Goal: Transaction & Acquisition: Download file/media

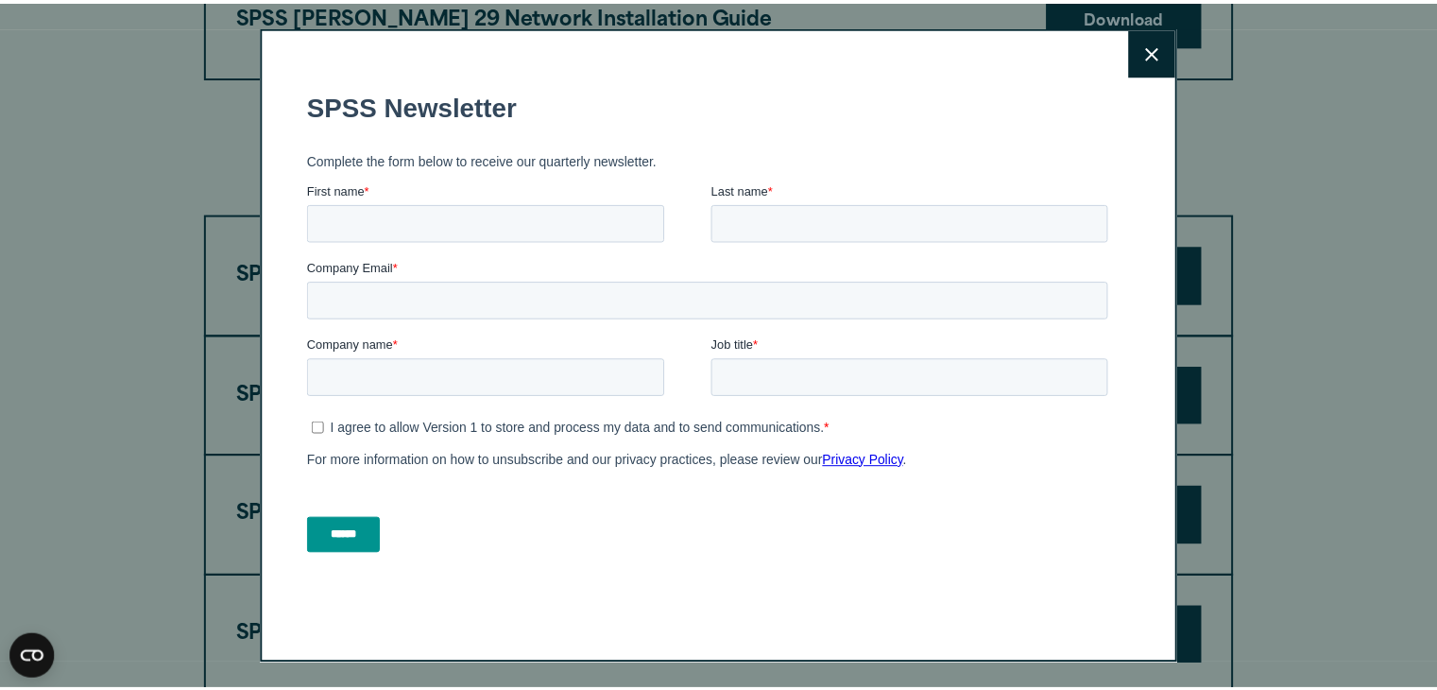
scroll to position [2645, 0]
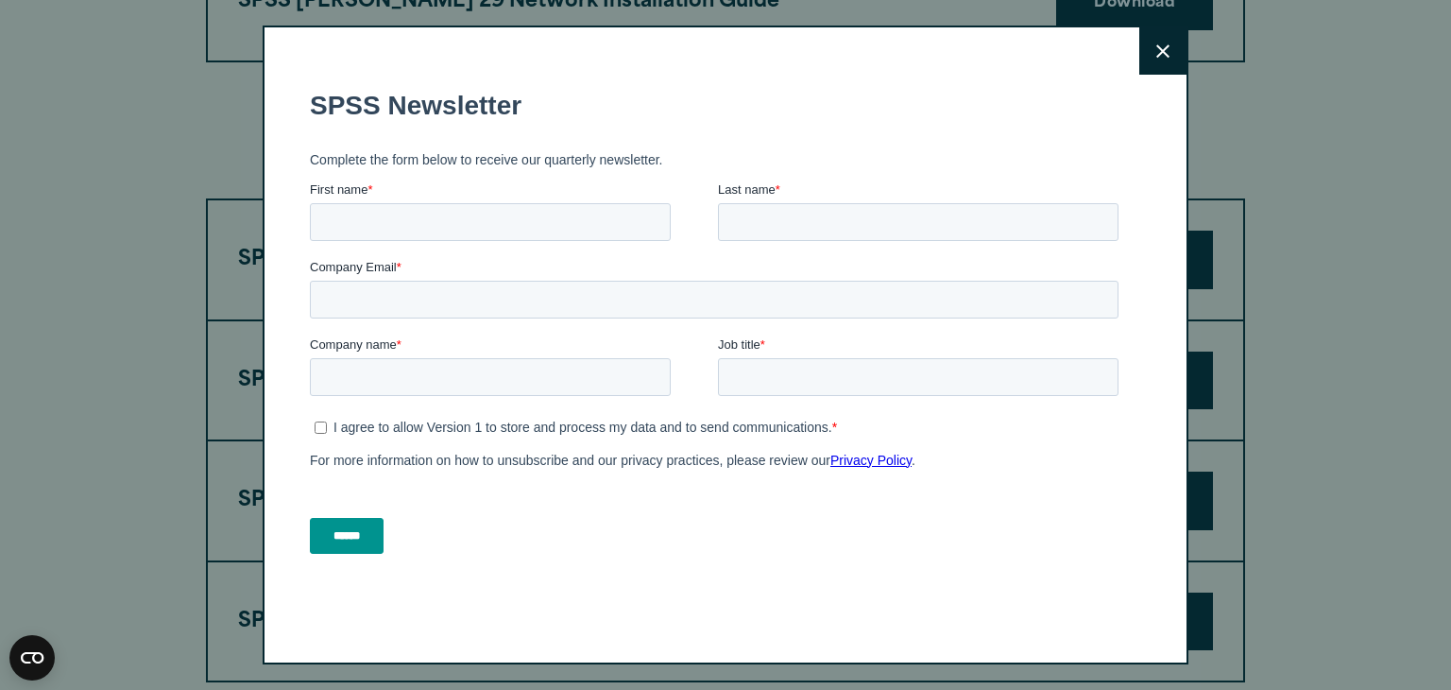
click at [1145, 56] on button "Close" at bounding box center [1162, 50] width 47 height 47
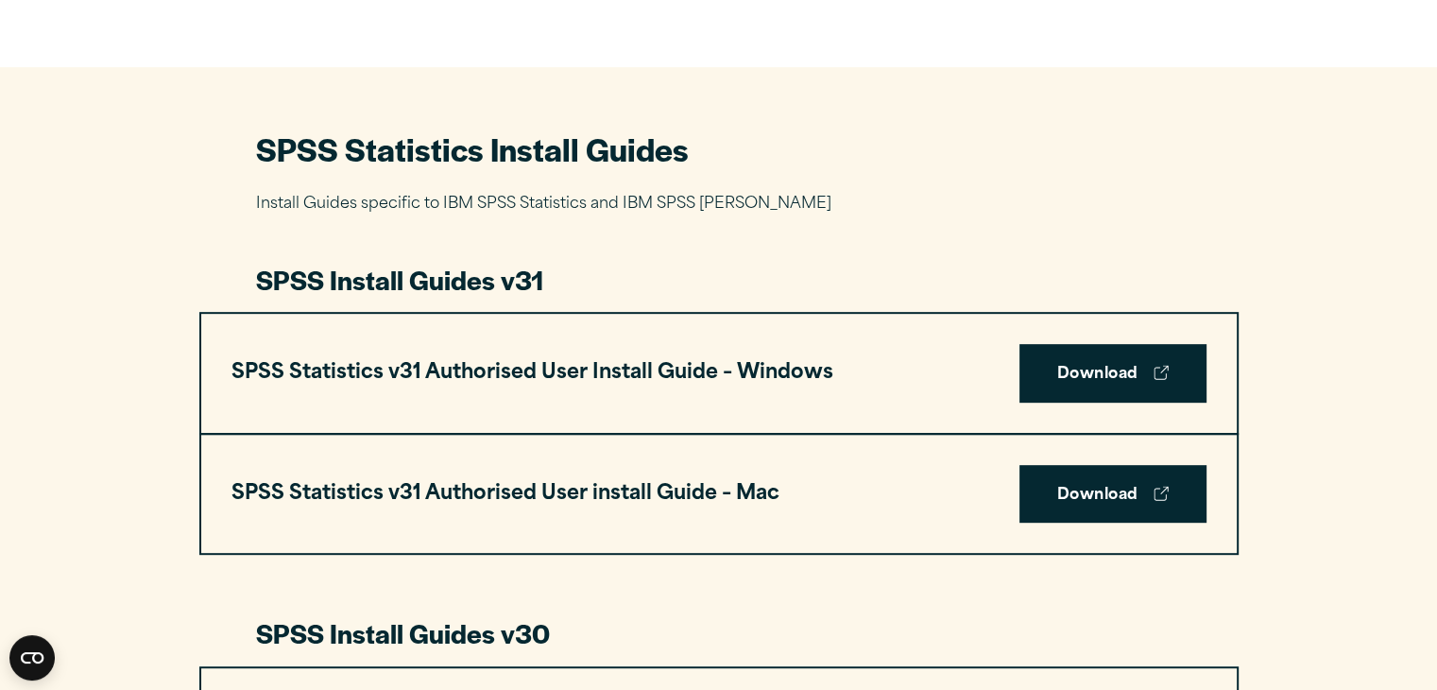
scroll to position [850, 0]
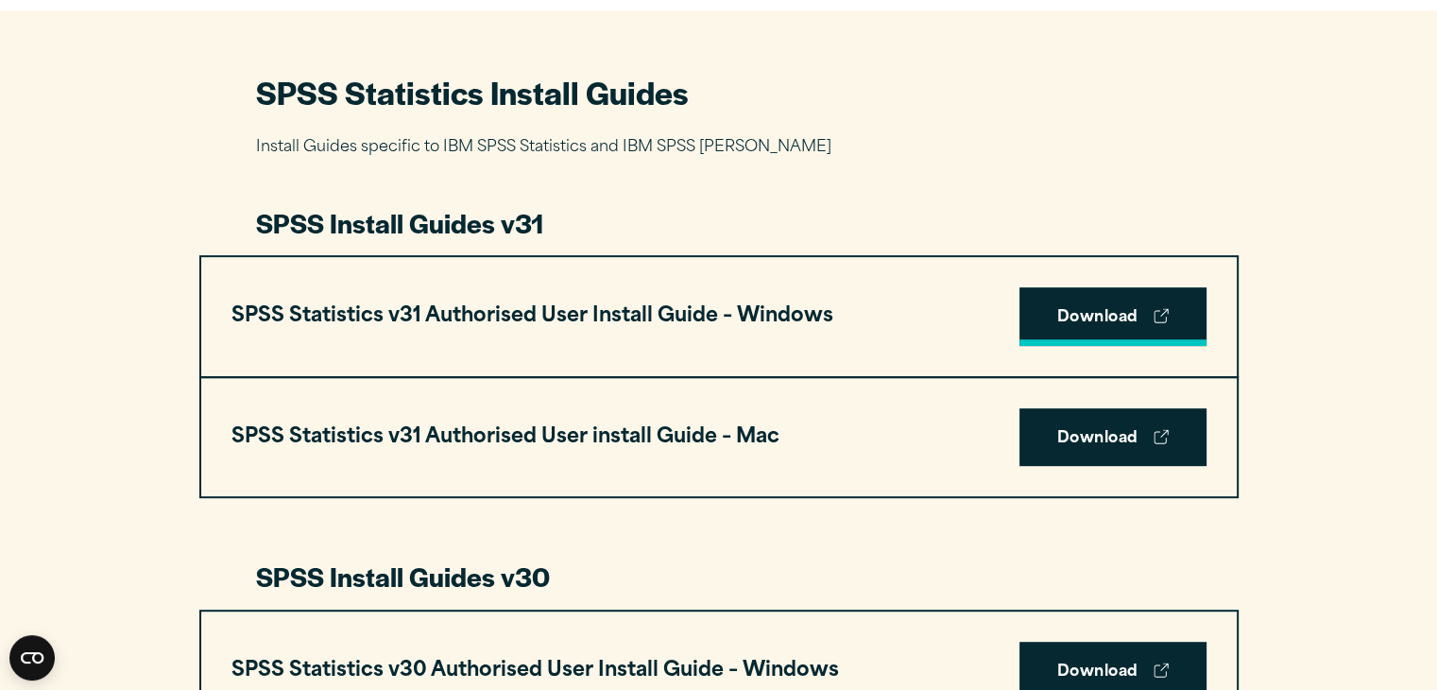
click at [1050, 324] on link "Download" at bounding box center [1112, 316] width 187 height 59
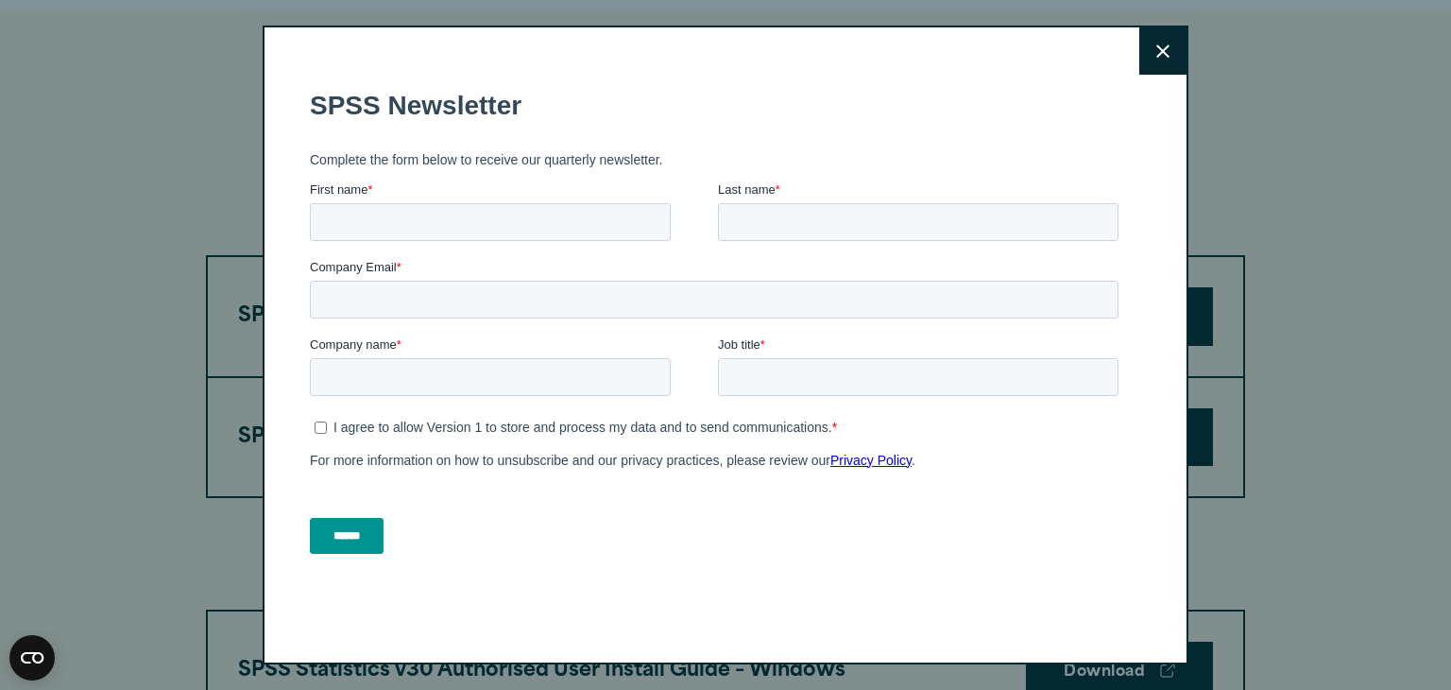
click at [1166, 46] on button "Close" at bounding box center [1162, 50] width 47 height 47
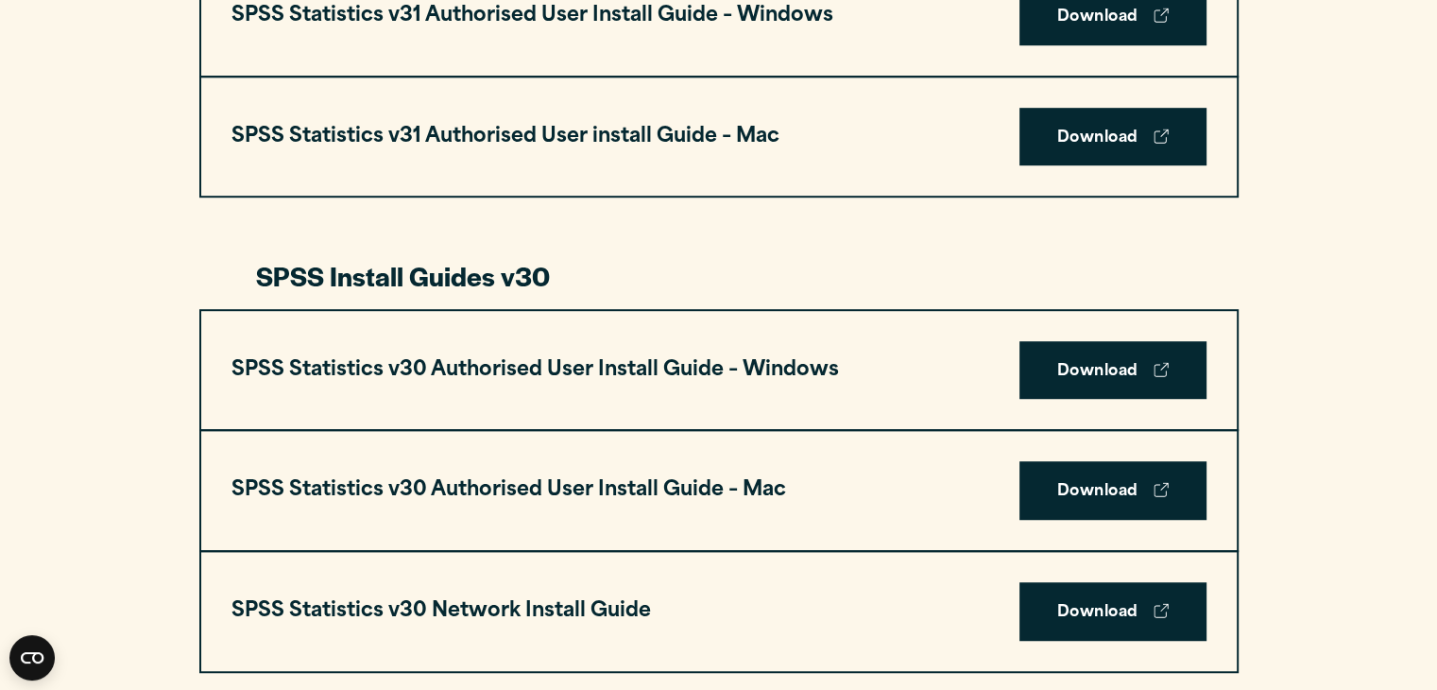
scroll to position [1134, 0]
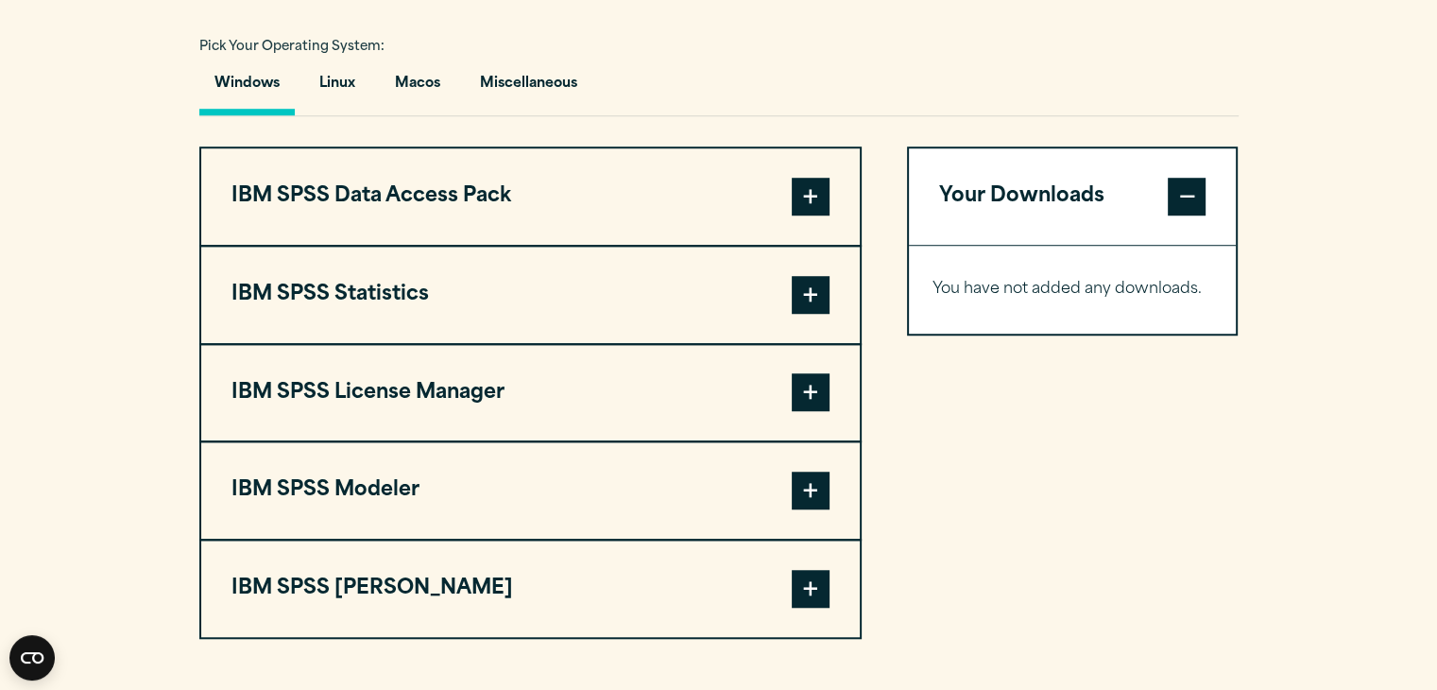
scroll to position [1417, 0]
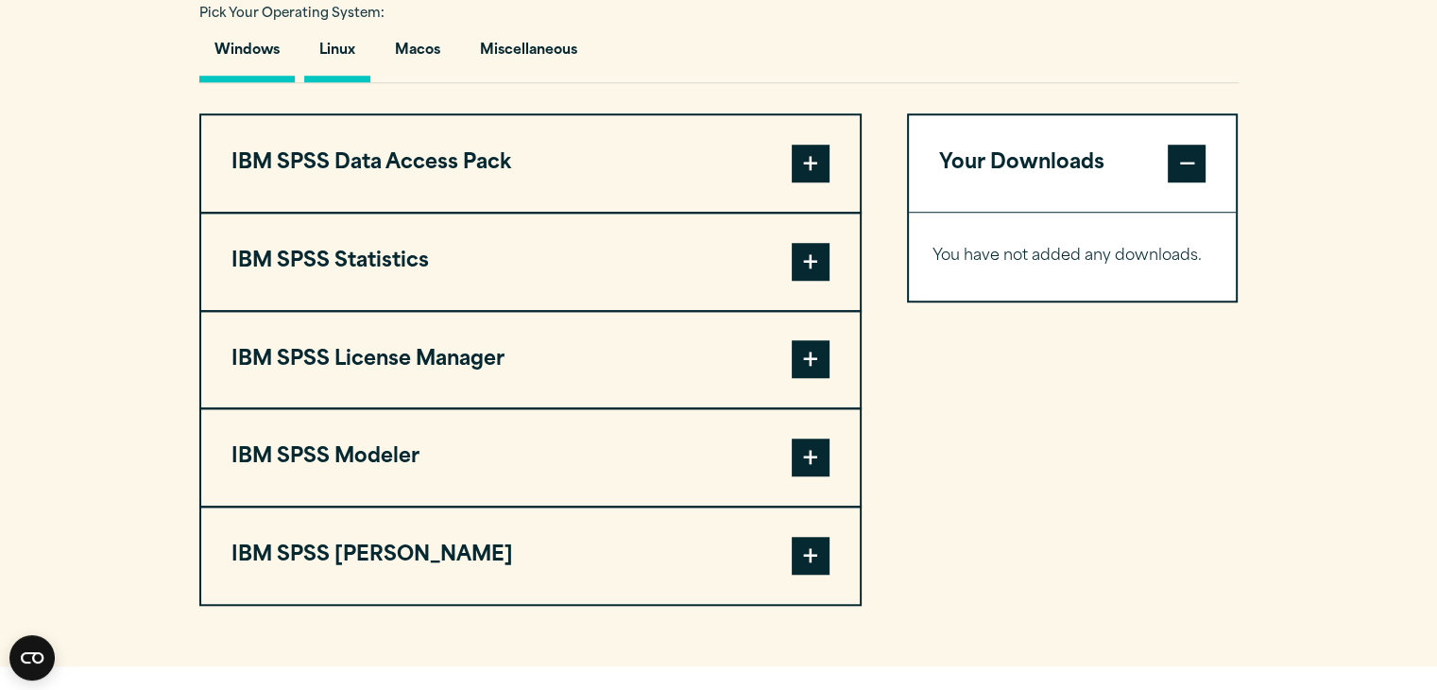
click at [360, 80] on button "Linux" at bounding box center [337, 55] width 66 height 54
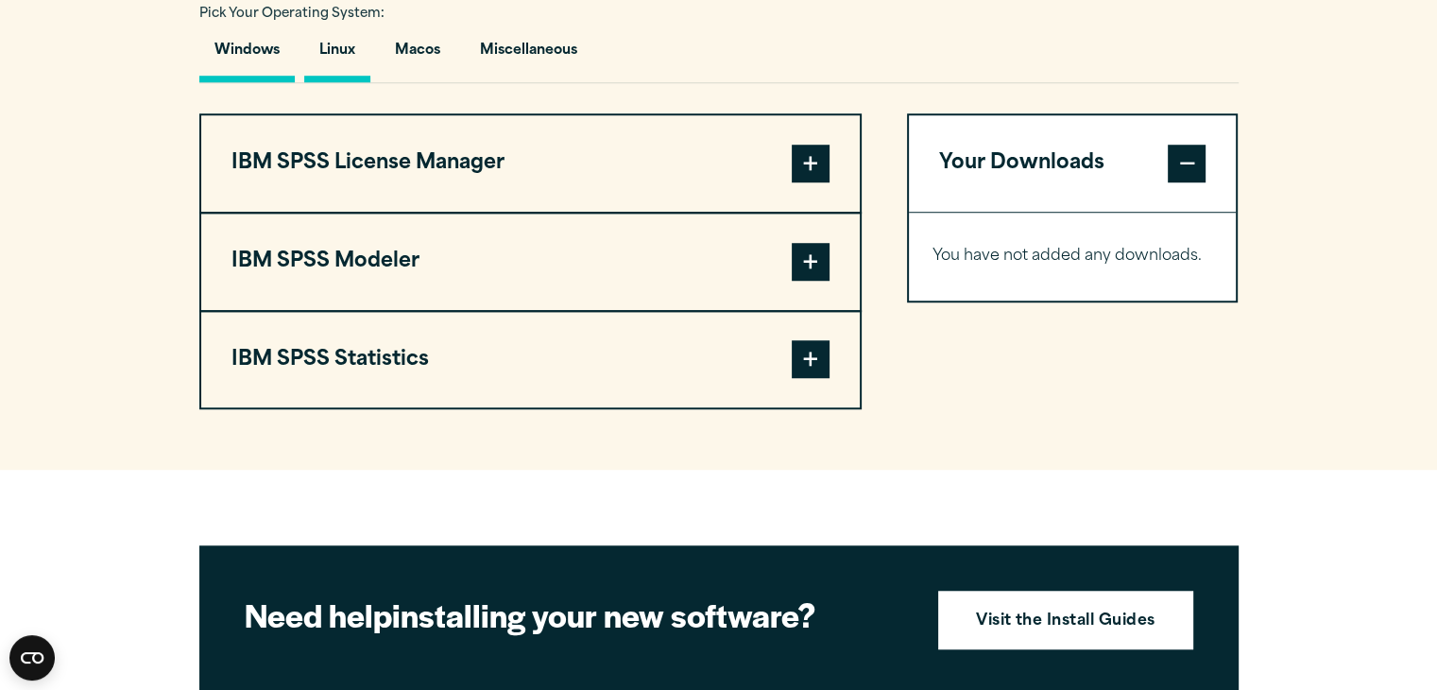
click at [245, 48] on button "Windows" at bounding box center [246, 55] width 95 height 54
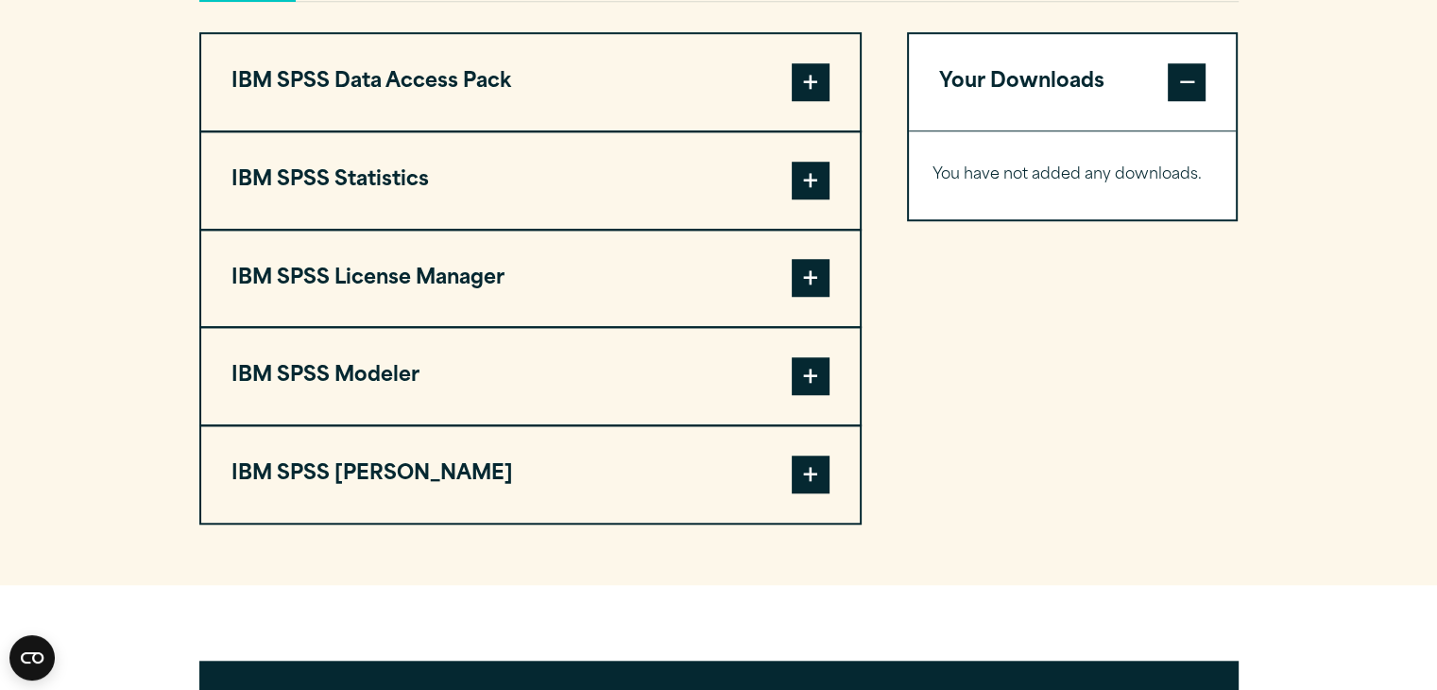
scroll to position [1486, 0]
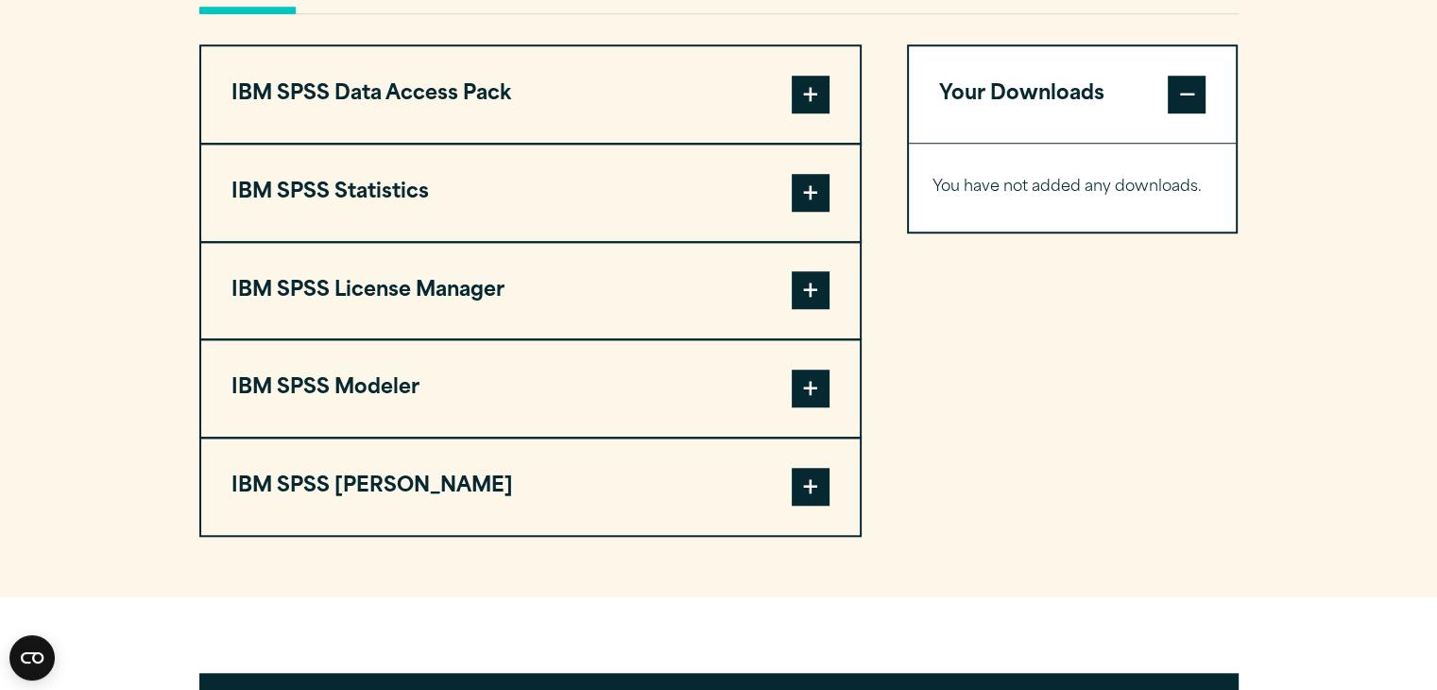
click at [809, 179] on span at bounding box center [811, 193] width 38 height 38
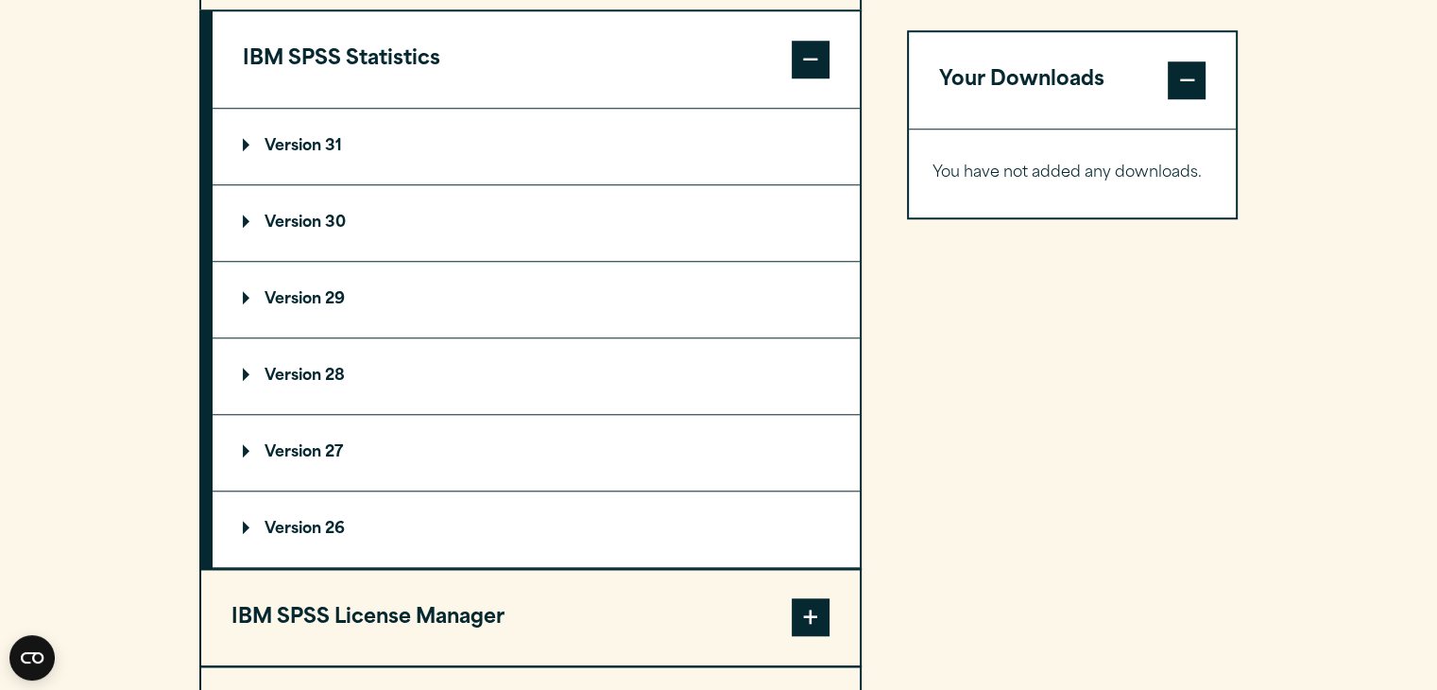
scroll to position [1675, 0]
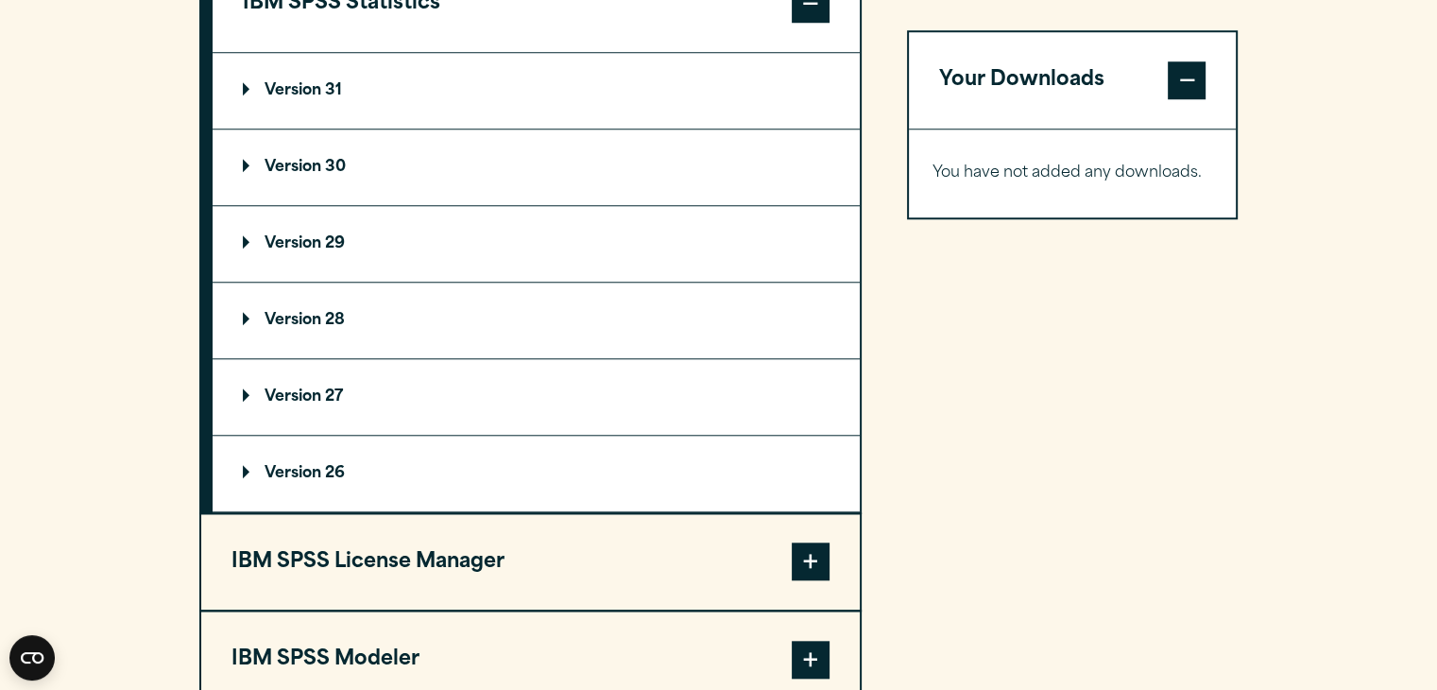
click at [284, 83] on p "Version 31" at bounding box center [292, 90] width 99 height 15
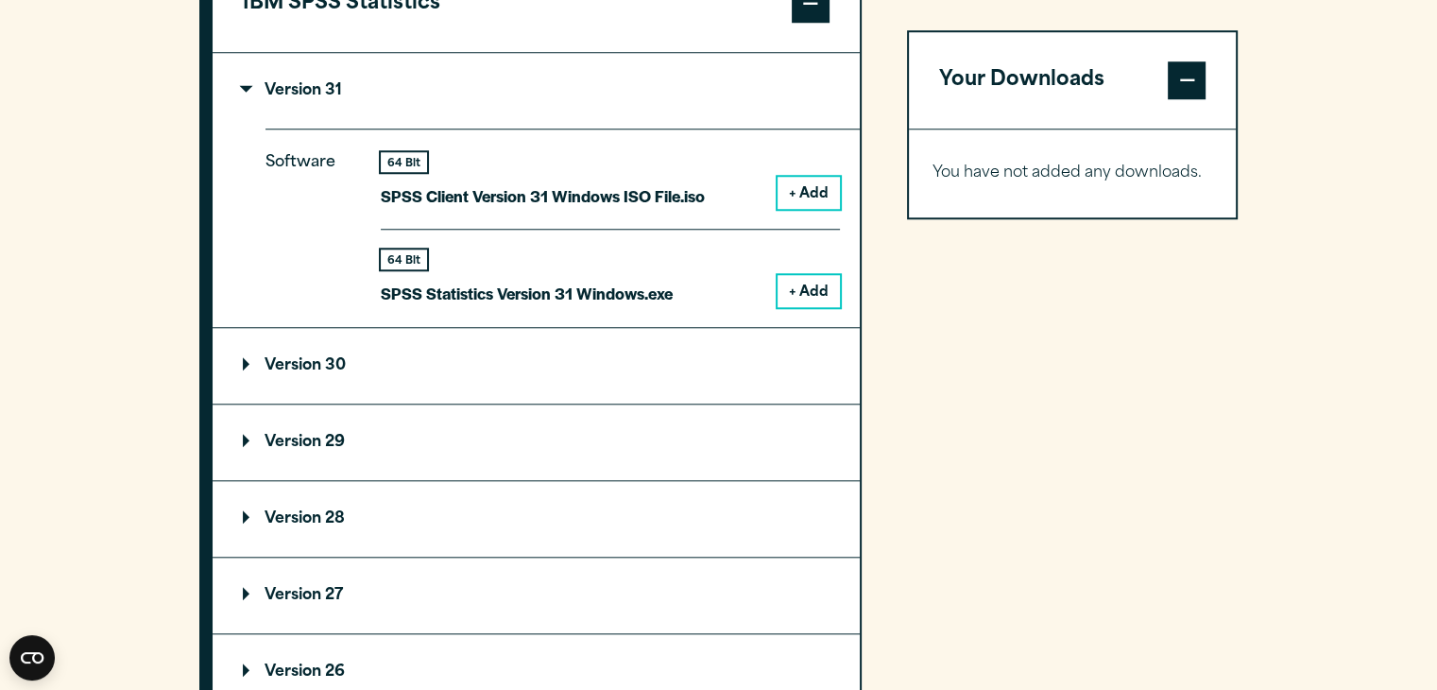
click at [816, 284] on button "+ Add" at bounding box center [808, 291] width 62 height 32
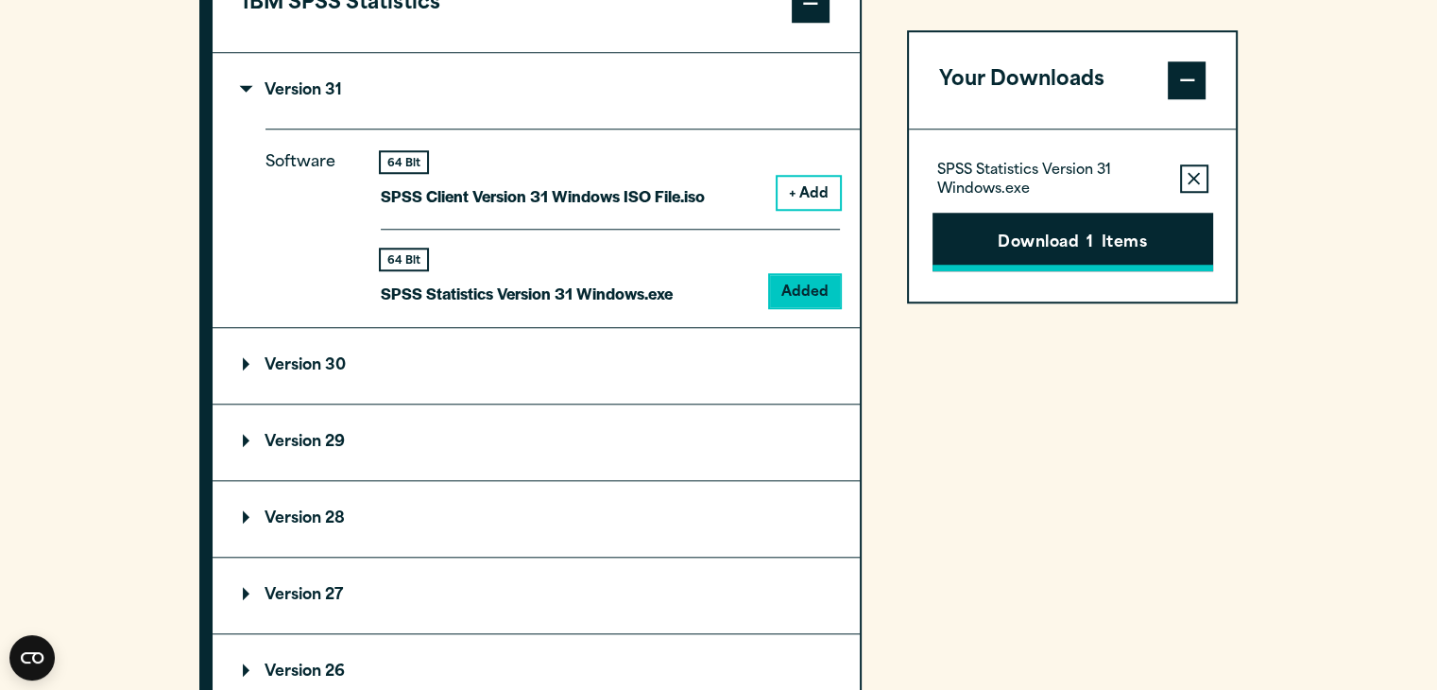
click at [1046, 251] on button "Download 1 Items" at bounding box center [1072, 242] width 281 height 59
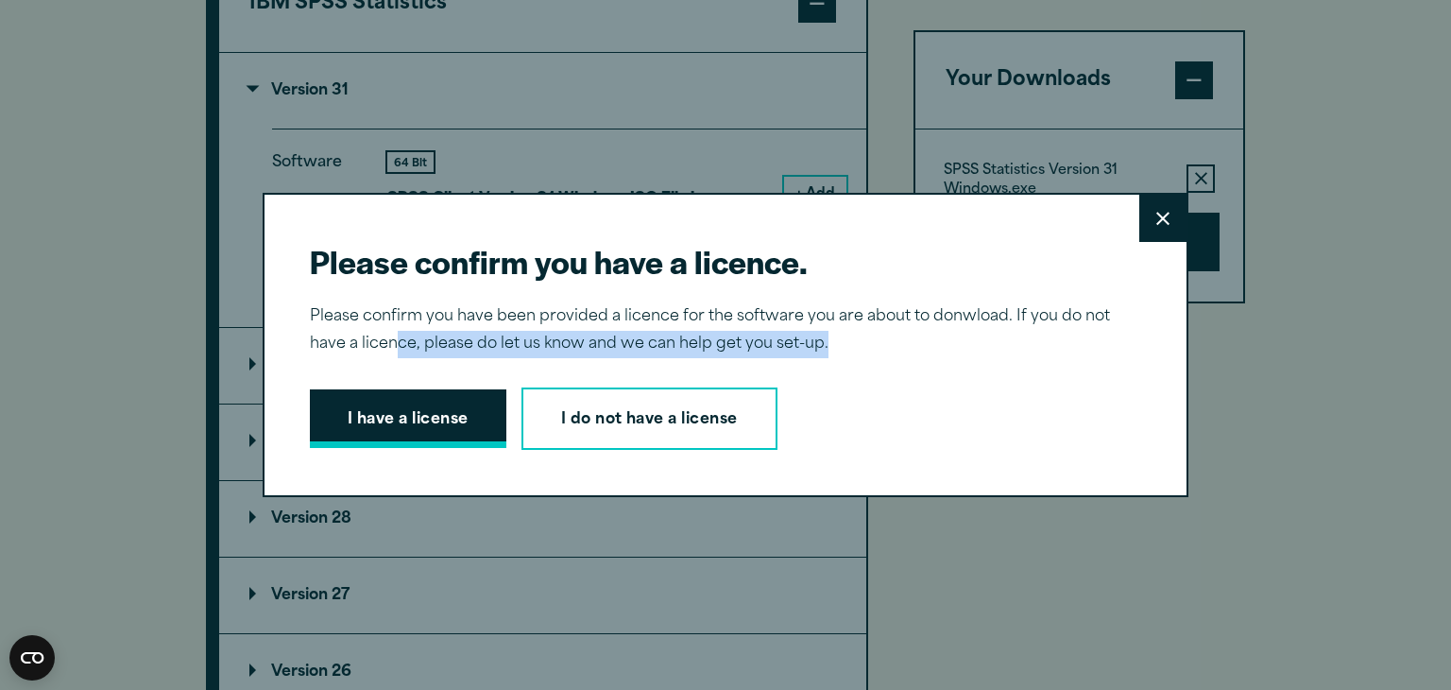
drag, startPoint x: 389, startPoint y: 365, endPoint x: 389, endPoint y: 393, distance: 28.3
click at [389, 379] on div "Please confirm you have a licence. Close Please confirm you have been provided …" at bounding box center [726, 345] width 926 height 304
click at [388, 405] on button "I have a license" at bounding box center [408, 418] width 196 height 59
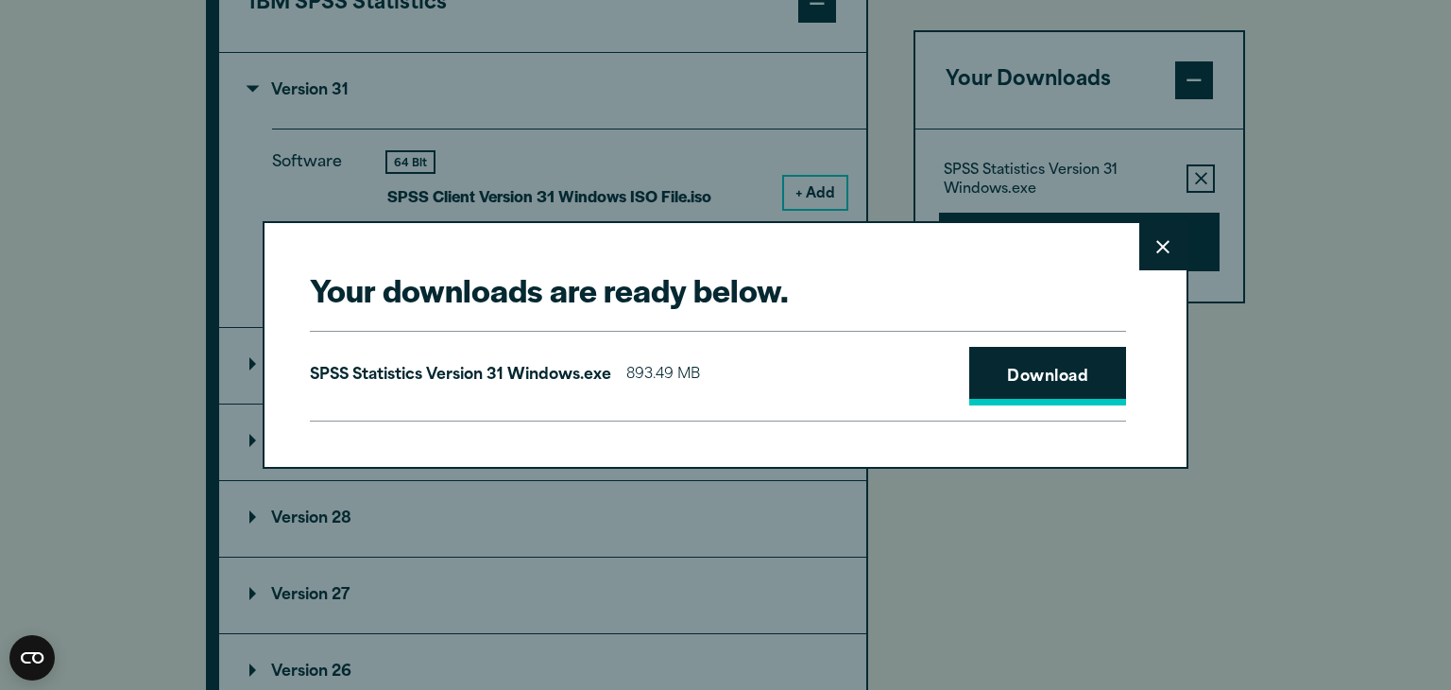
click at [1047, 384] on link "Download" at bounding box center [1047, 376] width 157 height 59
click at [1153, 238] on button "Close" at bounding box center [1162, 246] width 47 height 47
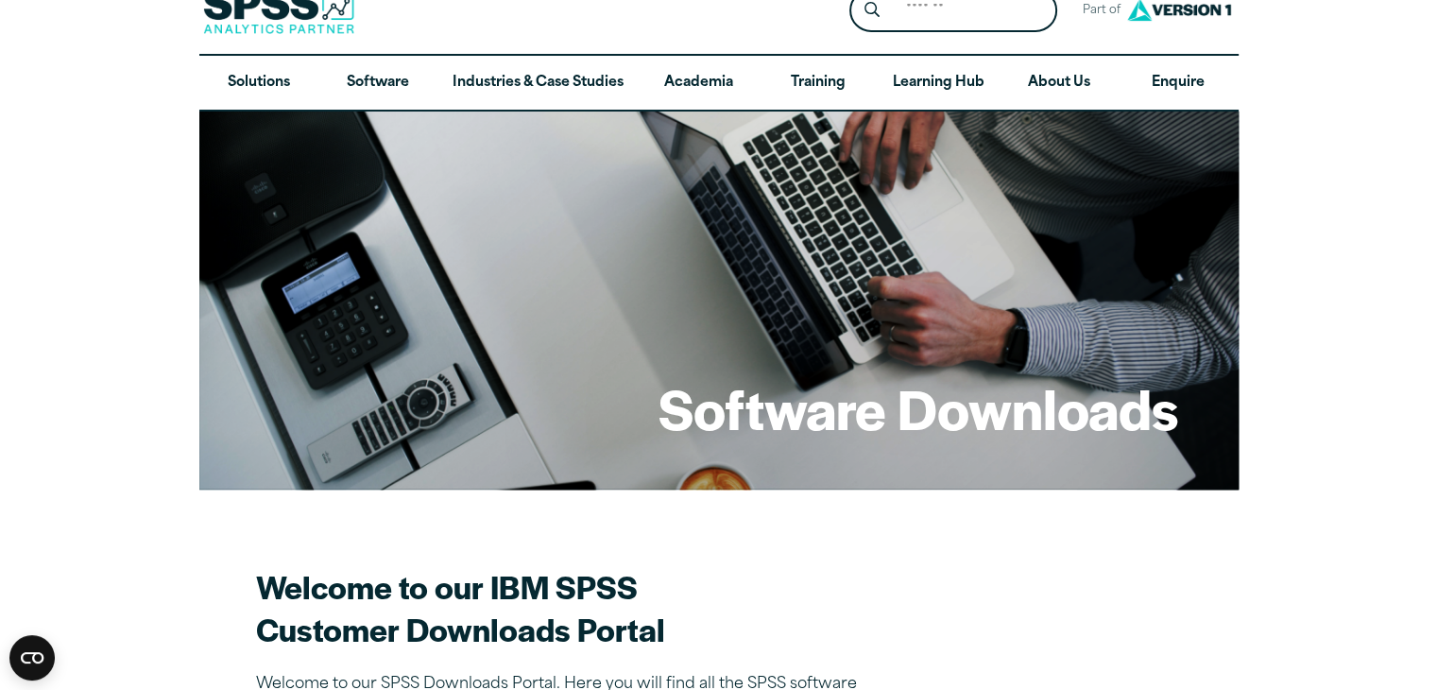
scroll to position [0, 0]
